Goal: Transaction & Acquisition: Purchase product/service

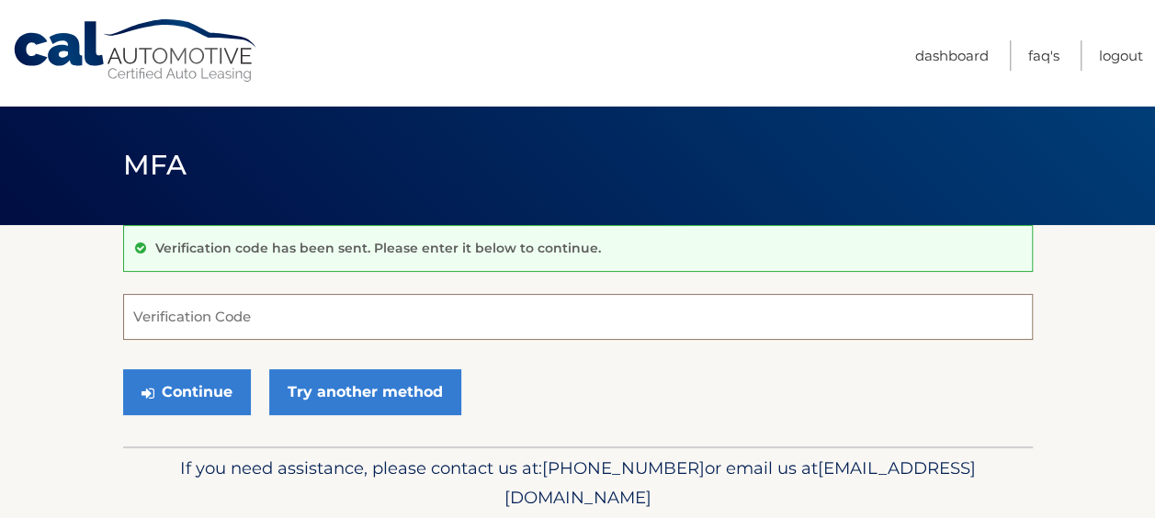
click at [352, 311] on input "Verification Code" at bounding box center [578, 317] width 910 height 46
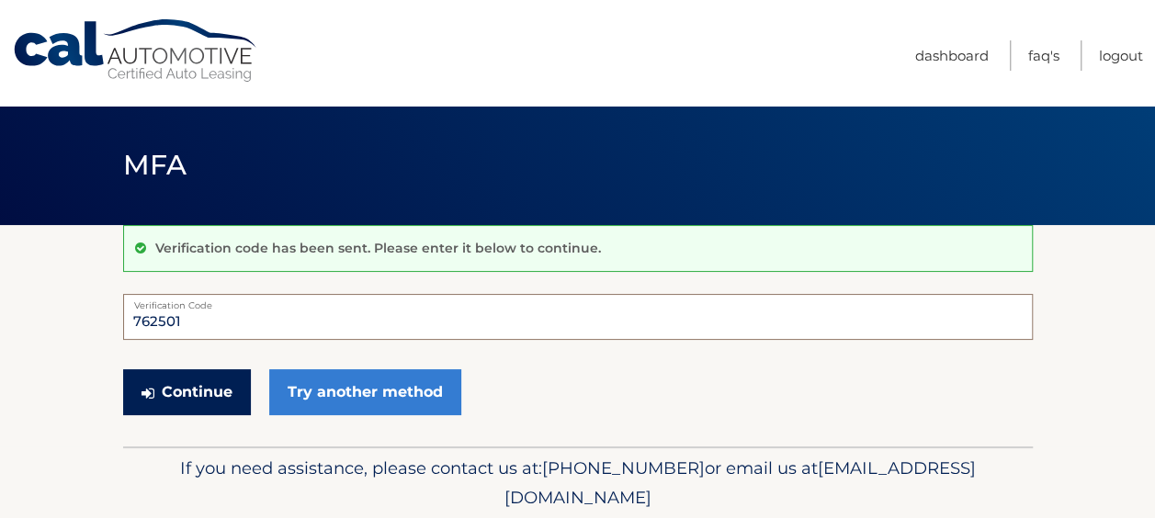
type input "762501"
click at [167, 384] on button "Continue" at bounding box center [187, 392] width 128 height 46
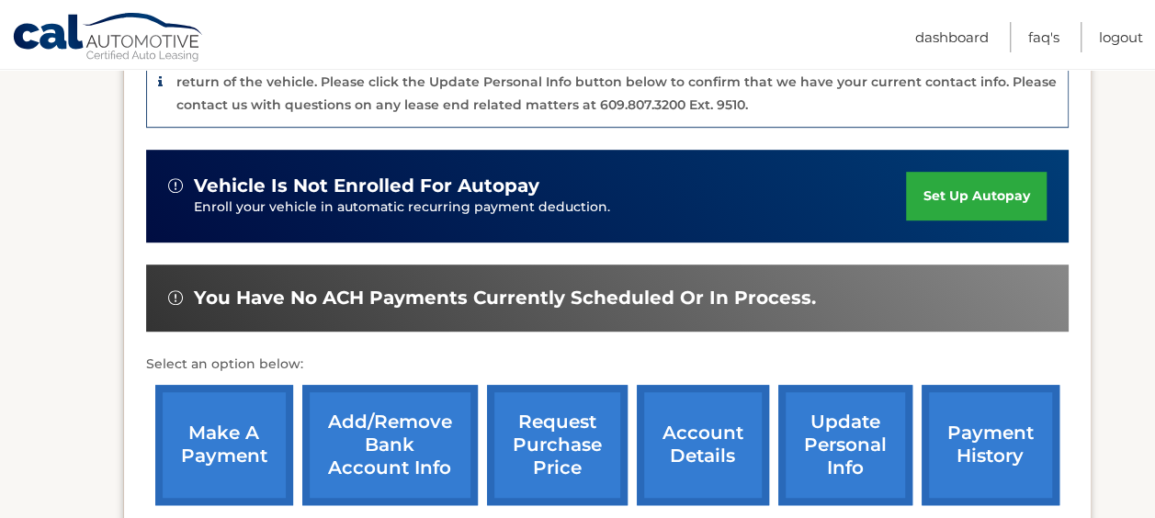
scroll to position [508, 0]
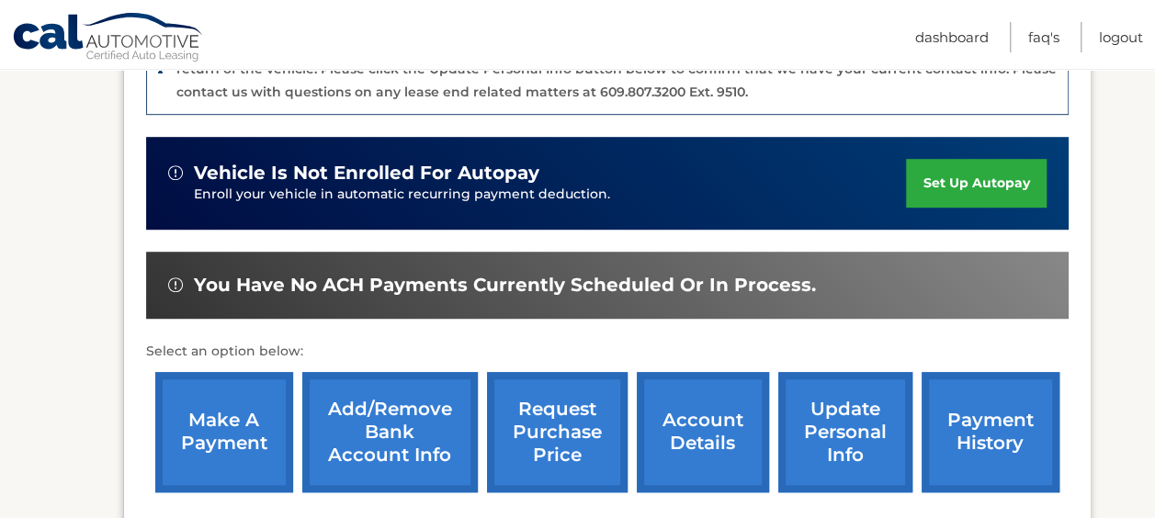
click at [219, 422] on link "make a payment" at bounding box center [224, 432] width 138 height 120
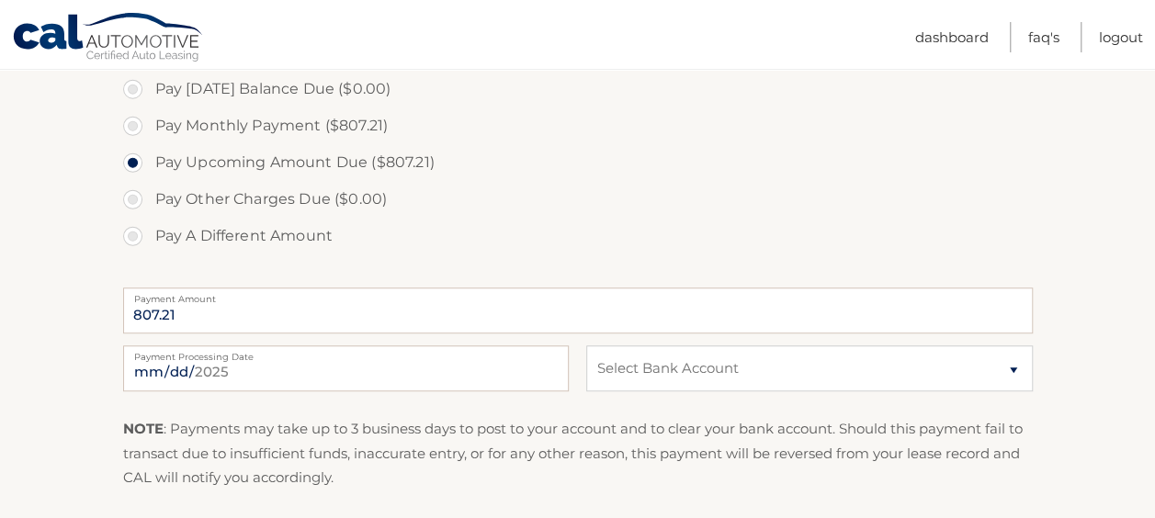
scroll to position [572, 0]
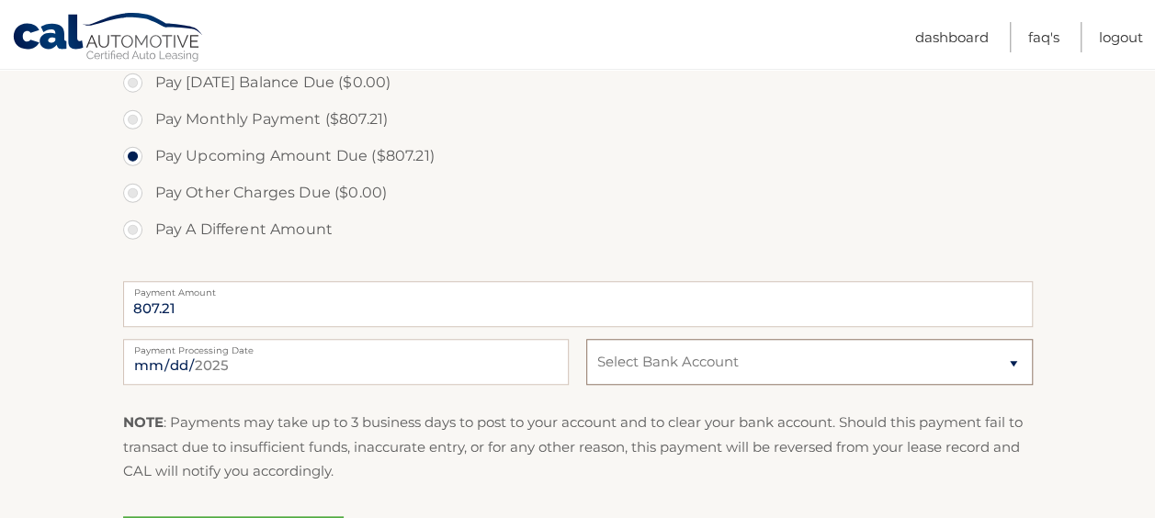
click at [994, 351] on select "Select Bank Account Checking CAPITAL ONE N.A. *****6860 Checking CAPITAL ONE, N…" at bounding box center [809, 362] width 446 height 46
select select "MDJhMmMxODQtY2ViOS00MTZhLThmYWYtNmRjYzE3YzM2ZjA0"
click at [586, 339] on select "Select Bank Account Checking CAPITAL ONE N.A. *****6860 Checking CAPITAL ONE, N…" at bounding box center [809, 362] width 446 height 46
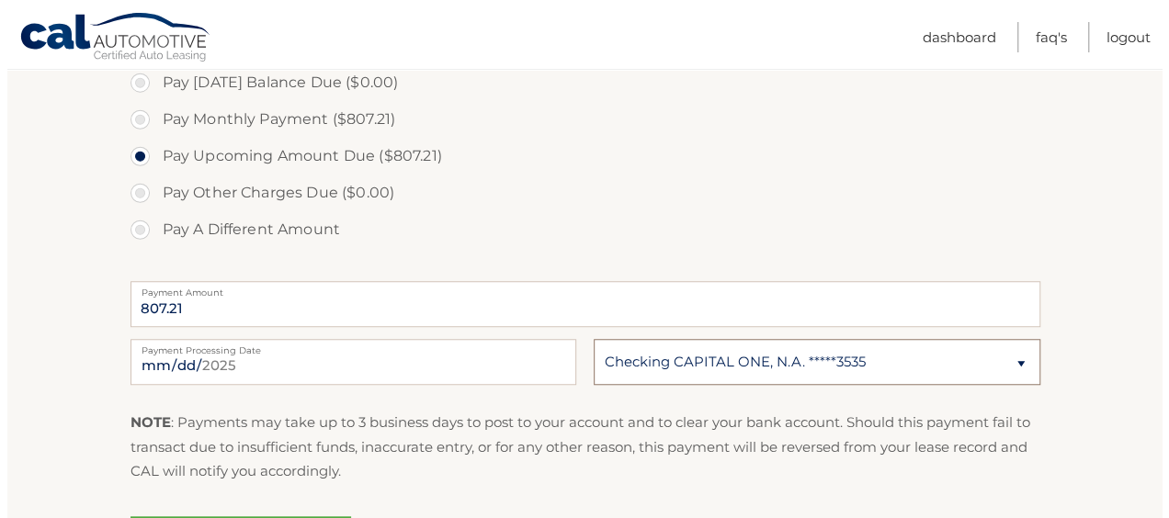
scroll to position [794, 0]
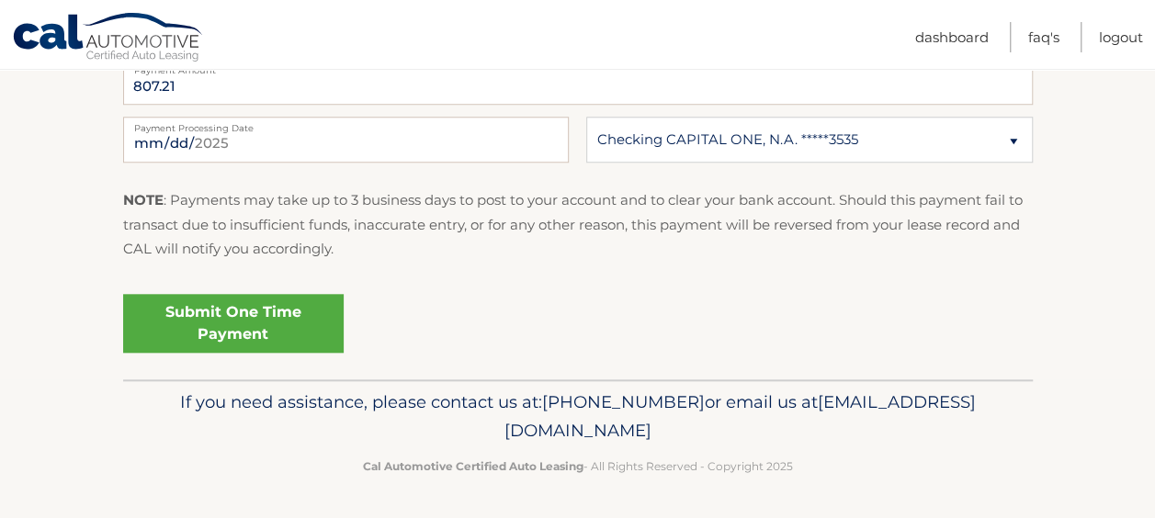
click at [263, 322] on link "Submit One Time Payment" at bounding box center [233, 323] width 221 height 59
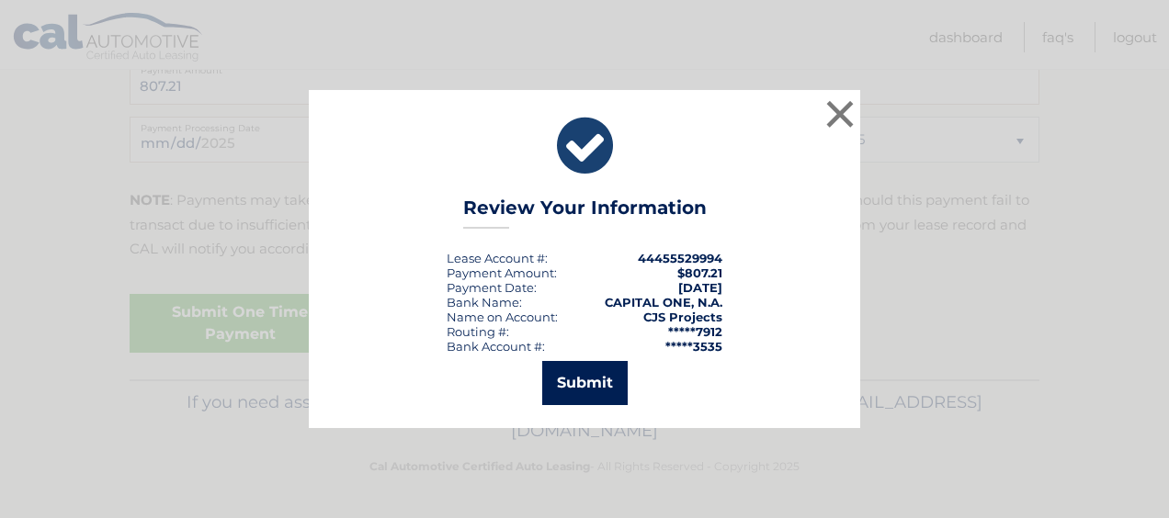
click at [577, 382] on button "Submit" at bounding box center [584, 383] width 85 height 44
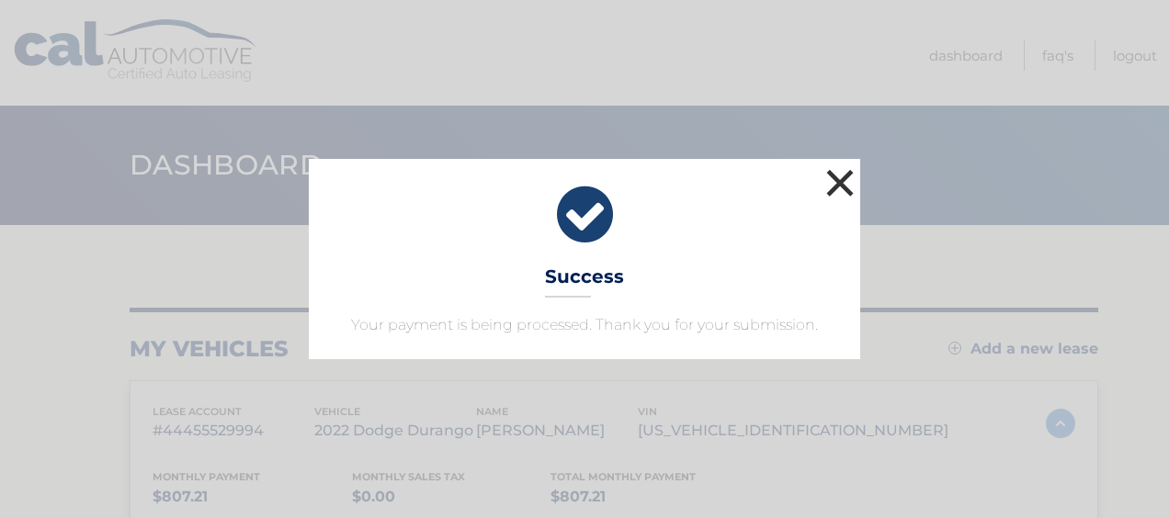
click at [833, 175] on button "×" at bounding box center [839, 182] width 37 height 37
